Goal: Transaction & Acquisition: Purchase product/service

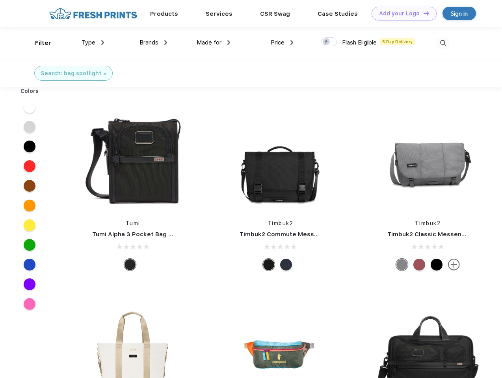
scroll to position [0, 0]
click at [401, 13] on link "Add your Logo Design Tool" at bounding box center [404, 14] width 65 height 14
click at [0, 0] on div "Design Tool" at bounding box center [0, 0] width 0 height 0
click at [423, 13] on link "Add your Logo Design Tool" at bounding box center [404, 14] width 65 height 14
click at [38, 43] on div "Filter" at bounding box center [43, 43] width 16 height 9
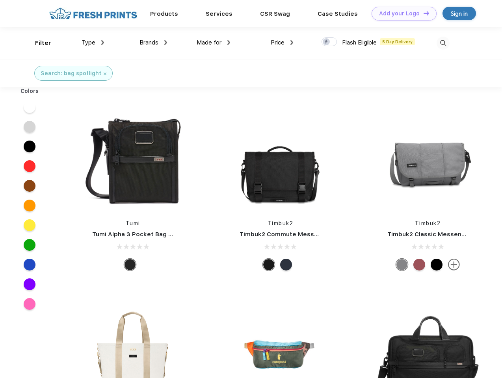
click at [93, 43] on span "Type" at bounding box center [89, 42] width 14 height 7
click at [153, 43] on span "Brands" at bounding box center [148, 42] width 19 height 7
click at [214, 43] on span "Made for" at bounding box center [209, 42] width 25 height 7
click at [282, 43] on span "Price" at bounding box center [278, 42] width 14 height 7
click at [329, 42] on div at bounding box center [329, 41] width 15 height 9
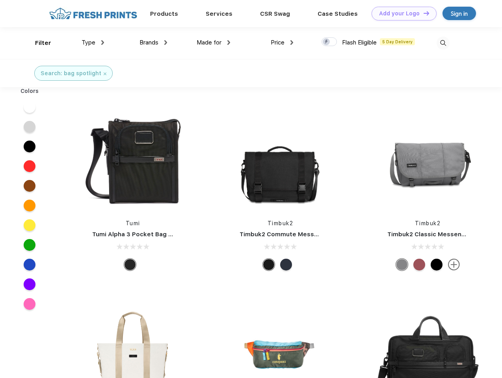
click at [327, 42] on input "checkbox" at bounding box center [324, 39] width 5 height 5
click at [443, 43] on img at bounding box center [443, 43] width 13 height 13
